Goal: Task Accomplishment & Management: Manage account settings

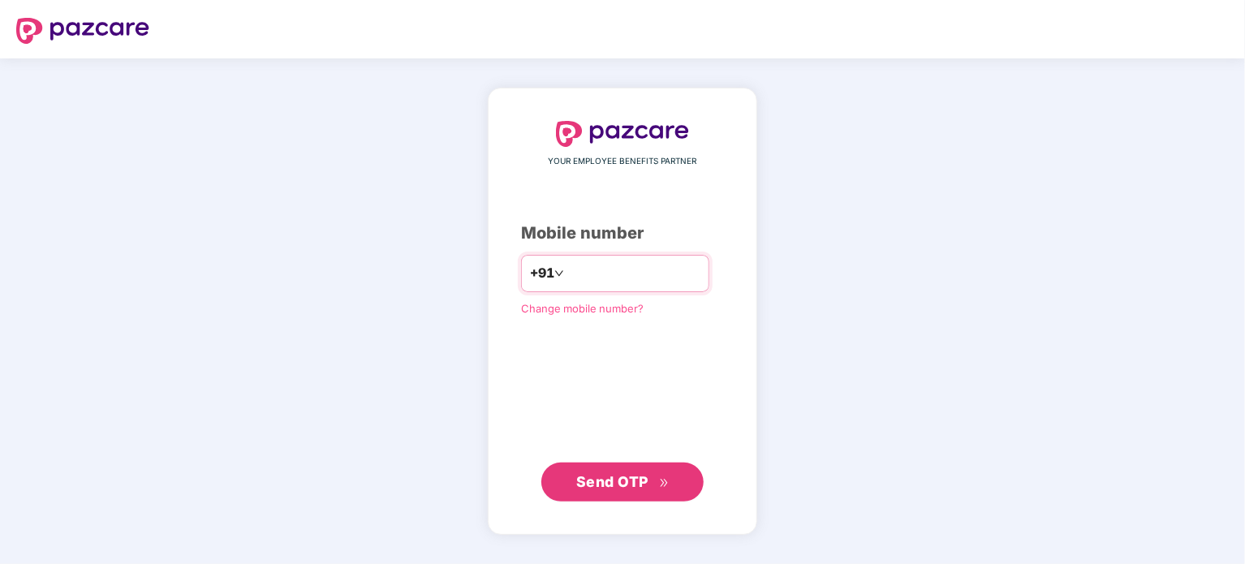
type input "*"
type input "**********"
click at [631, 481] on span "Send OTP" at bounding box center [612, 480] width 72 height 17
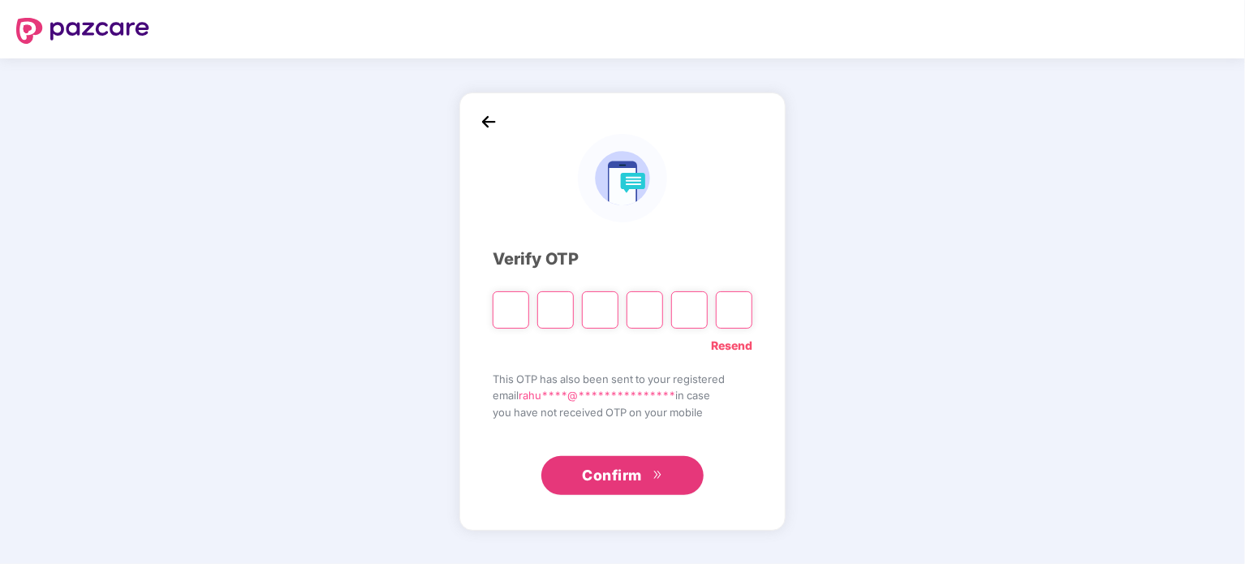
type input "*"
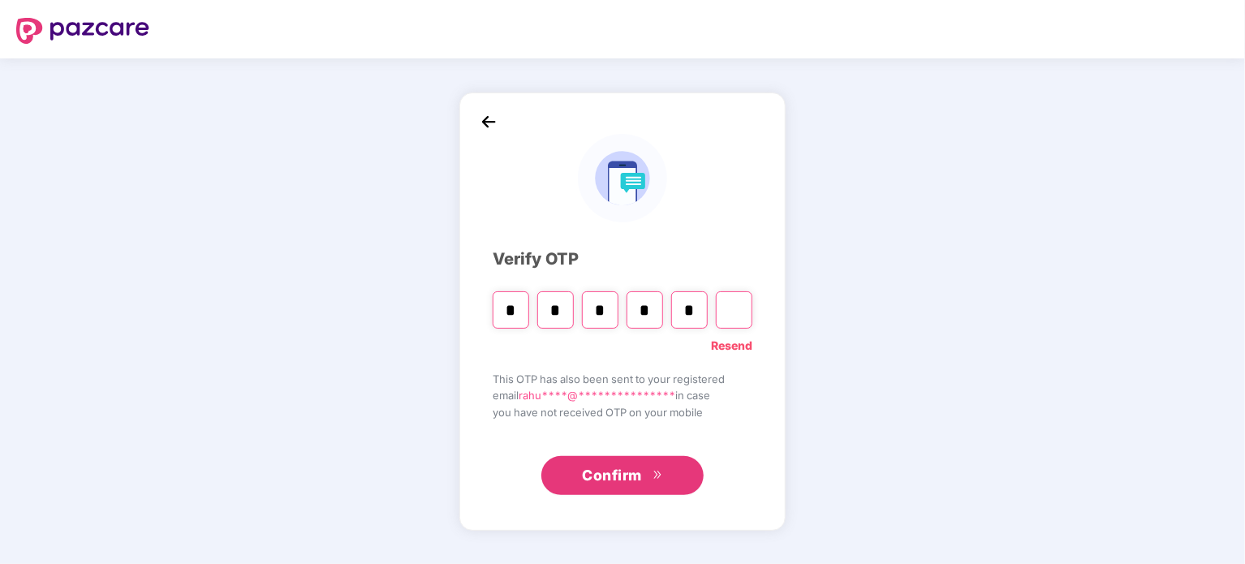
type input "*"
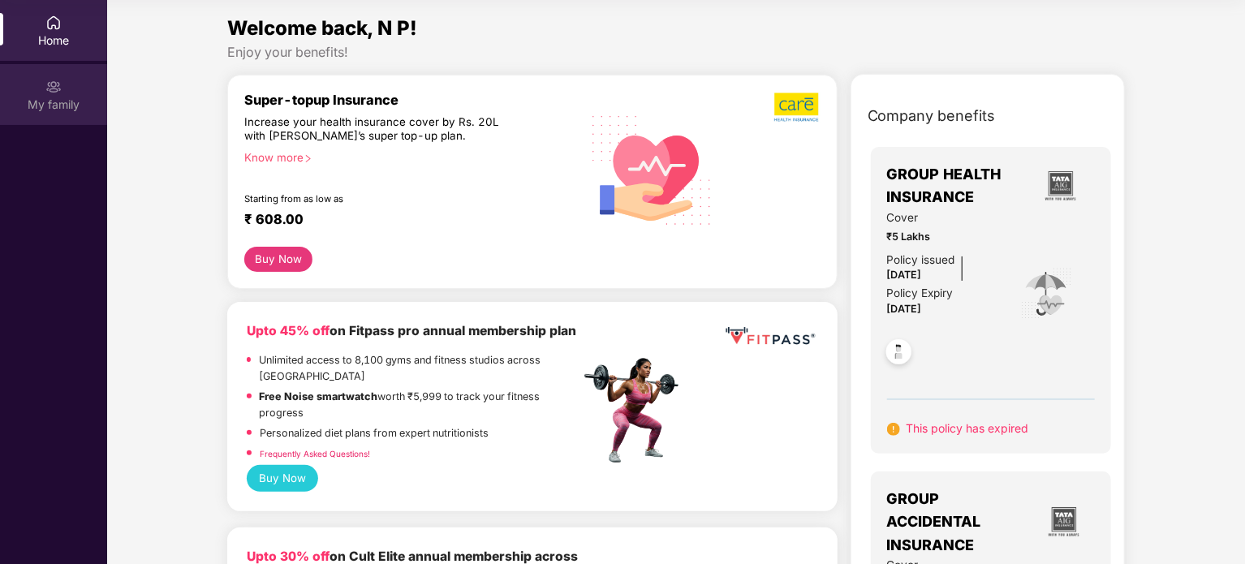
click at [48, 93] on img at bounding box center [53, 87] width 16 height 16
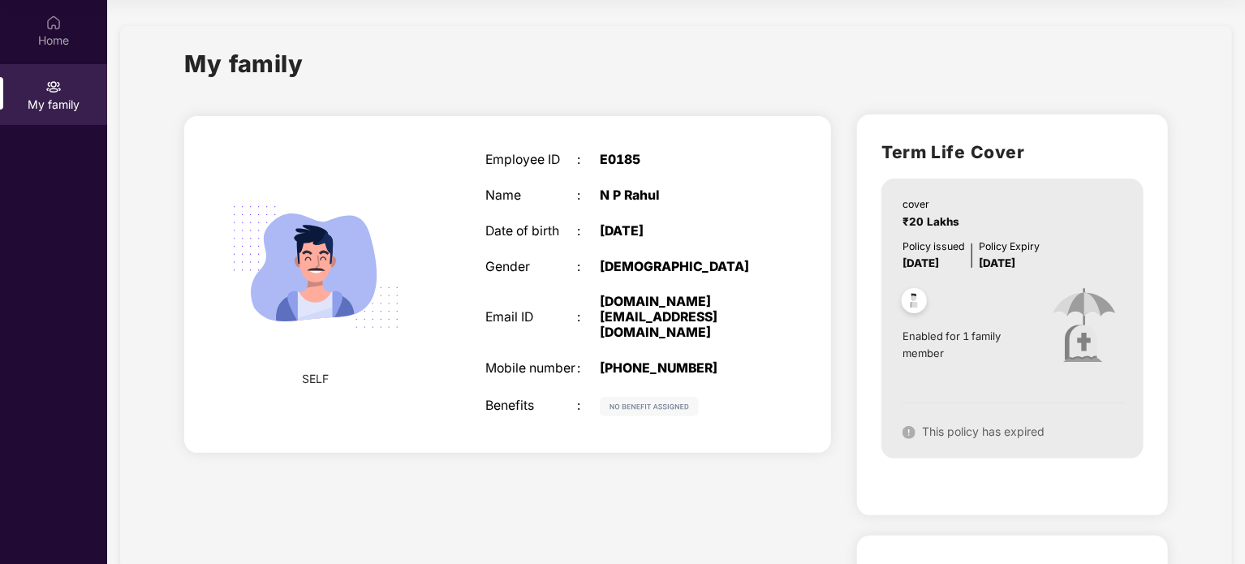
click at [532, 399] on div "Benefits" at bounding box center [531, 406] width 92 height 15
click at [916, 308] on img at bounding box center [914, 303] width 40 height 40
click at [1045, 323] on img at bounding box center [1084, 327] width 102 height 110
click at [61, 49] on div "Home" at bounding box center [53, 30] width 107 height 61
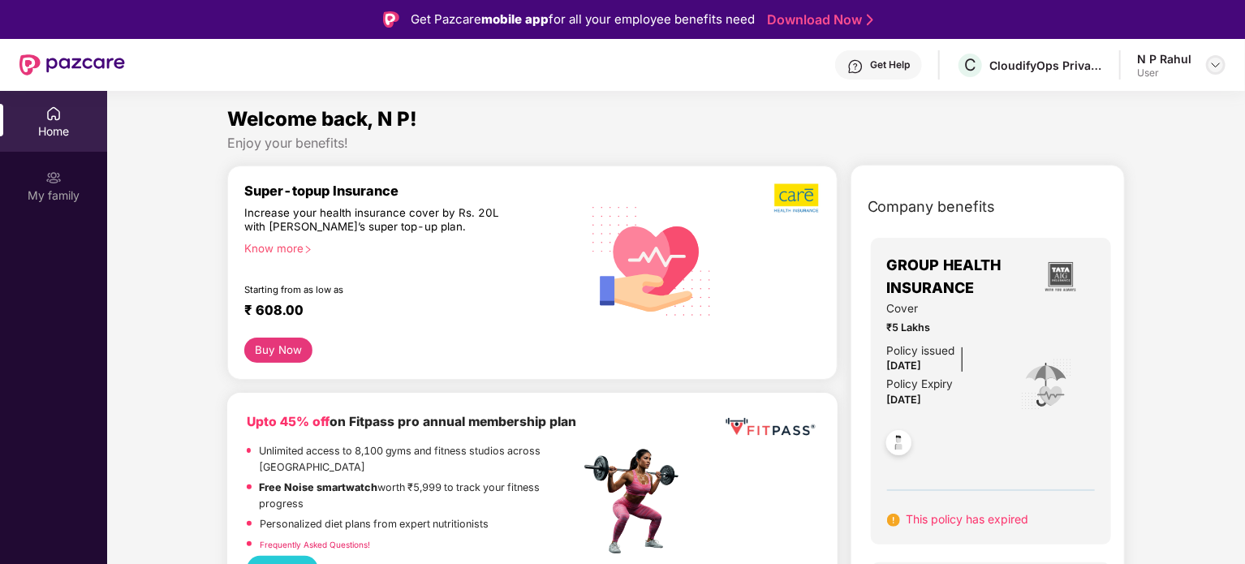
click at [1219, 63] on img at bounding box center [1215, 64] width 13 height 13
click at [854, 135] on div "Enjoy your benefits!" at bounding box center [676, 143] width 899 height 17
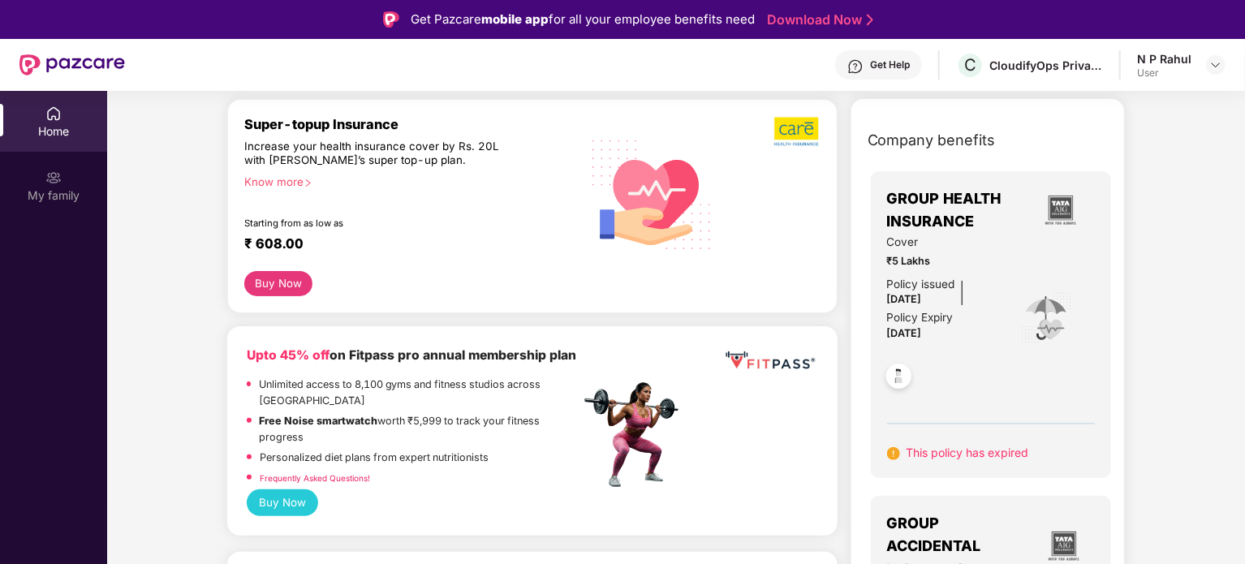
scroll to position [65, 0]
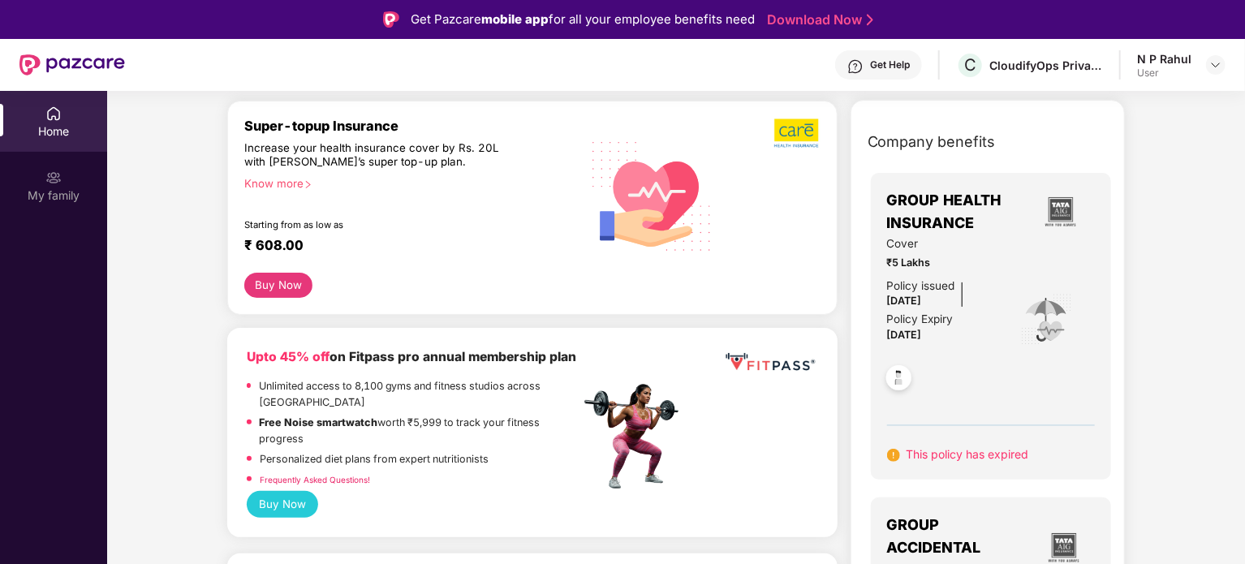
click at [303, 185] on div "Know more" at bounding box center [407, 182] width 326 height 11
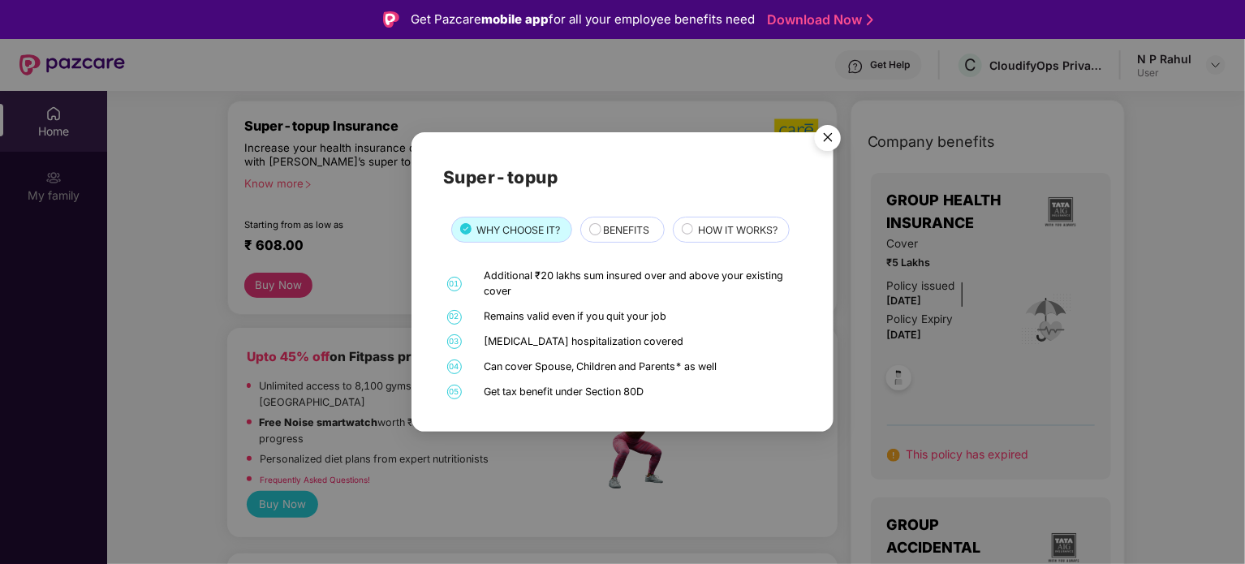
click at [614, 235] on span "BENEFITS" at bounding box center [626, 229] width 46 height 15
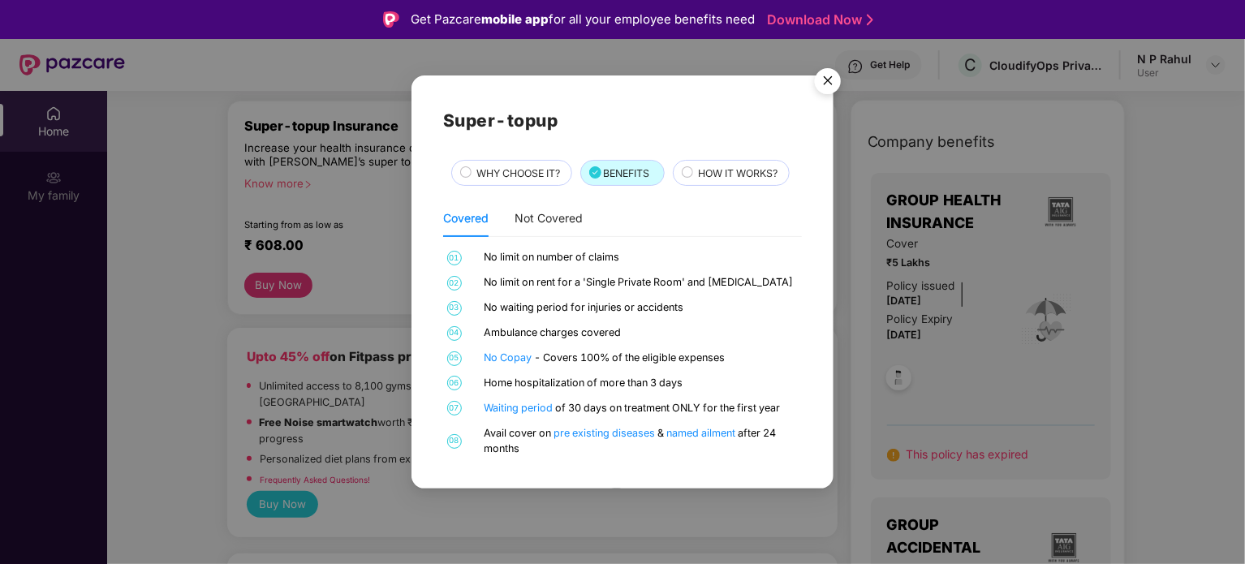
click at [818, 84] on img "Close" at bounding box center [827, 83] width 45 height 45
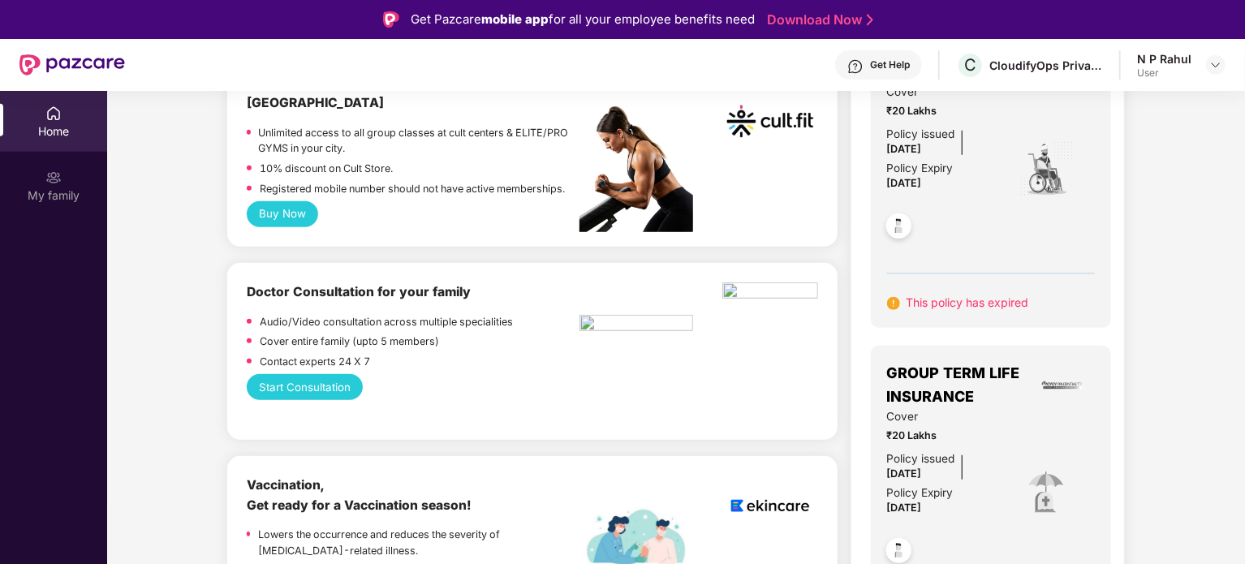
scroll to position [565, 0]
click at [586, 393] on div "Start Consultation" at bounding box center [532, 386] width 571 height 26
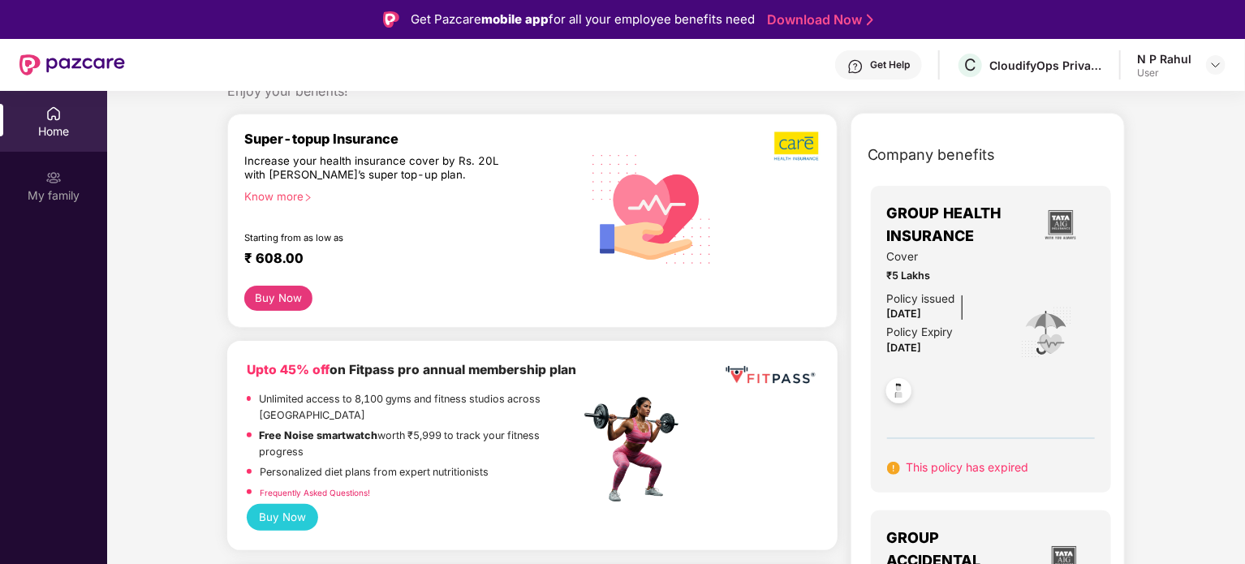
scroll to position [0, 0]
